Goal: Task Accomplishment & Management: Manage account settings

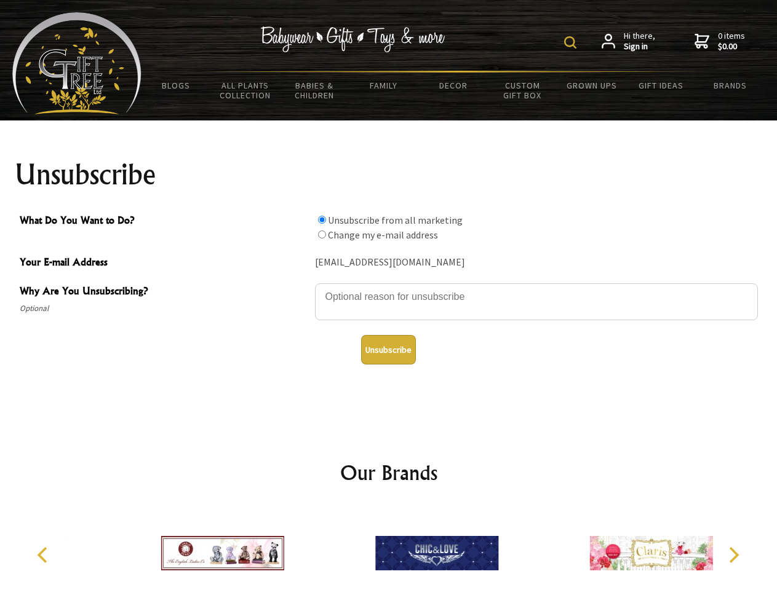
click at [572, 42] on img at bounding box center [570, 42] width 12 height 12
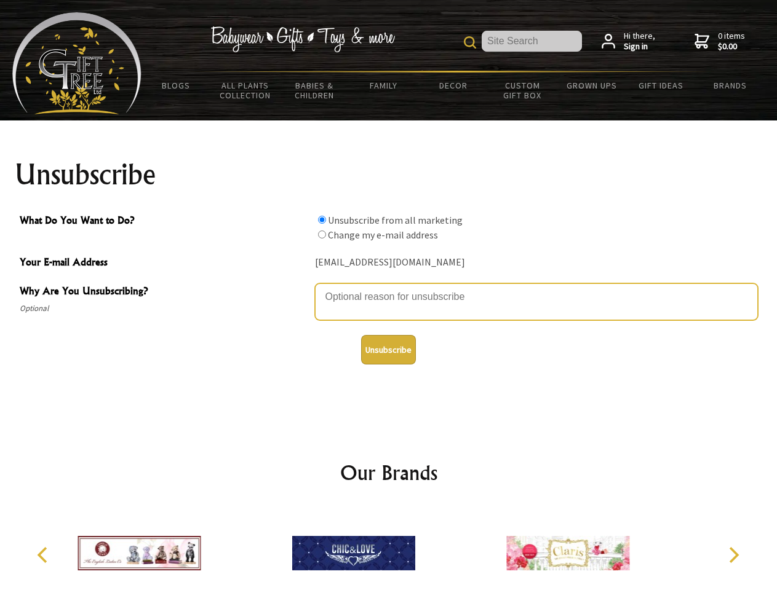
click at [389, 288] on textarea "Why Are You Unsubscribing?" at bounding box center [536, 301] width 443 height 37
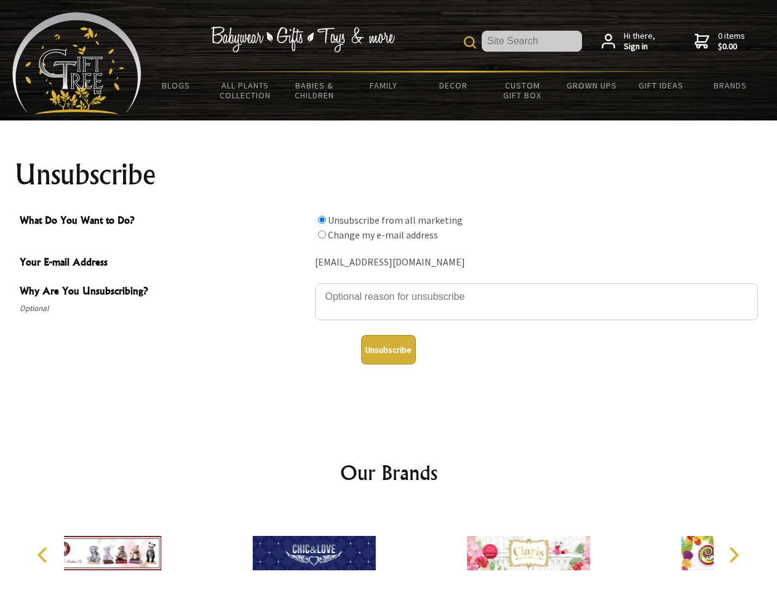
click at [322, 220] on input "What Do You Want to Do?" at bounding box center [322, 220] width 8 height 8
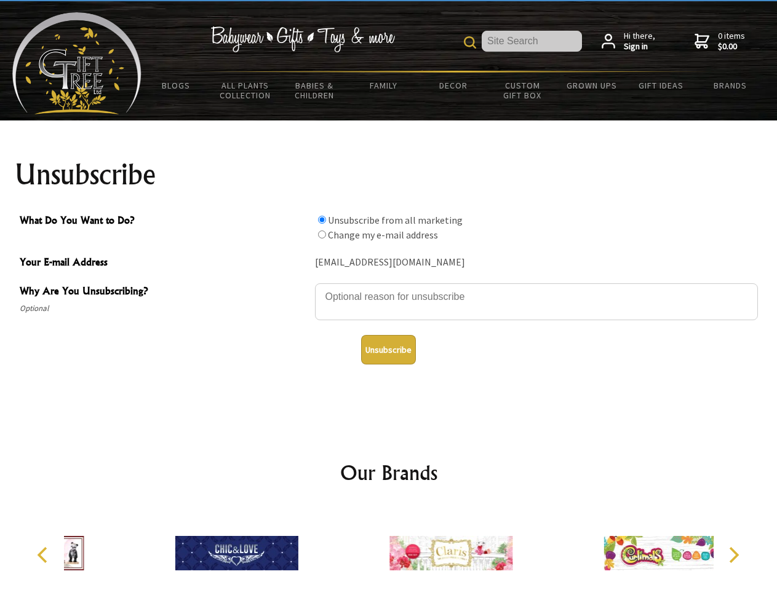
click at [322, 234] on input "What Do You Want to Do?" at bounding box center [322, 235] width 8 height 8
radio input "true"
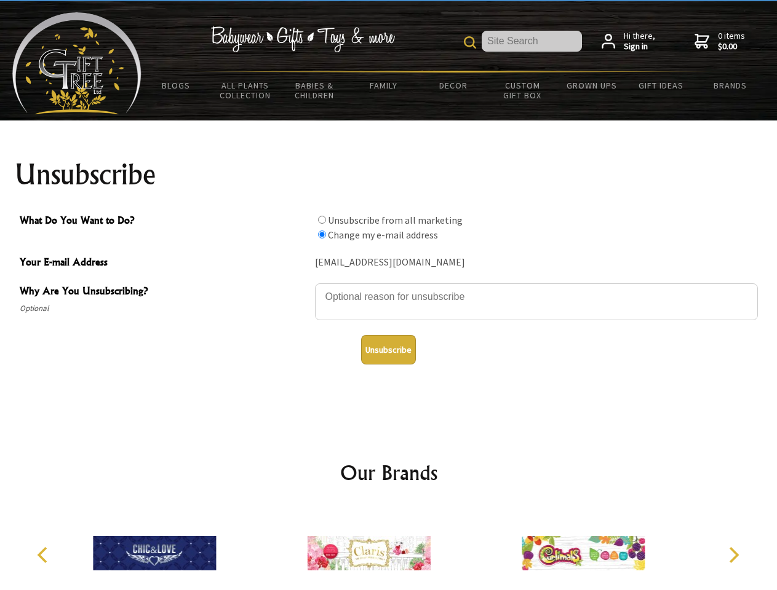
click at [388, 350] on button "Unsubscribe" at bounding box center [388, 350] width 55 height 30
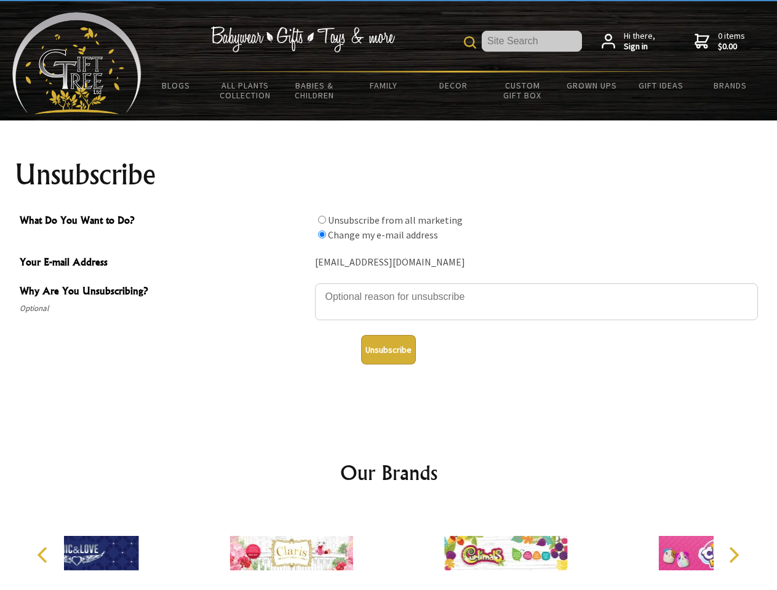
click at [398, 548] on div at bounding box center [505, 555] width 214 height 96
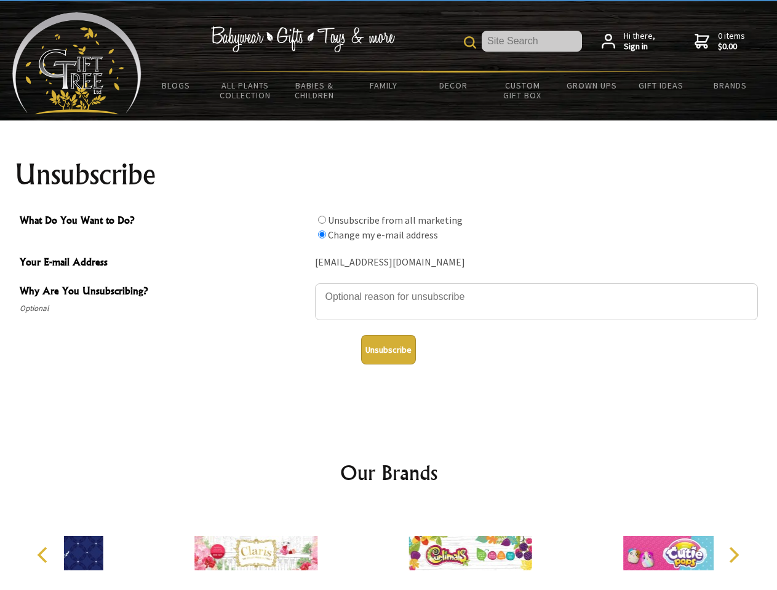
click at [44, 555] on icon "Previous" at bounding box center [44, 555] width 16 height 16
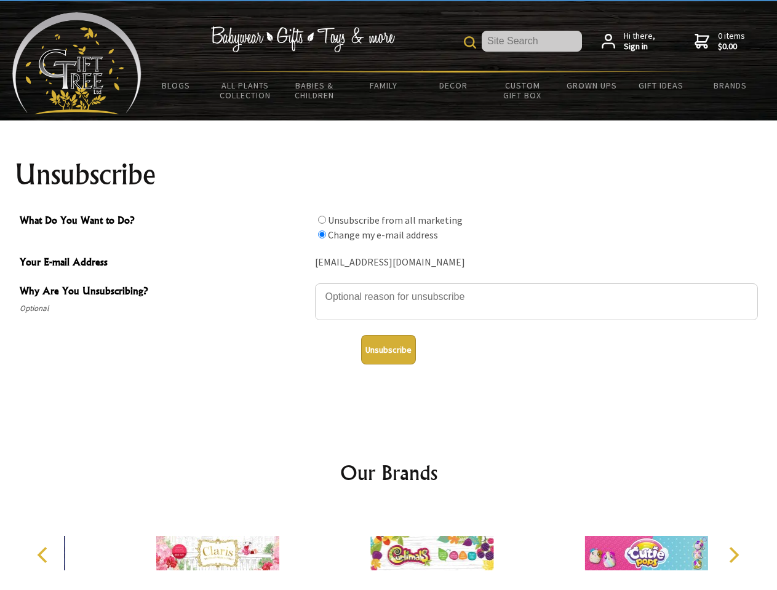
click at [733, 555] on icon "Next" at bounding box center [732, 555] width 16 height 16
